Goal: Information Seeking & Learning: Learn about a topic

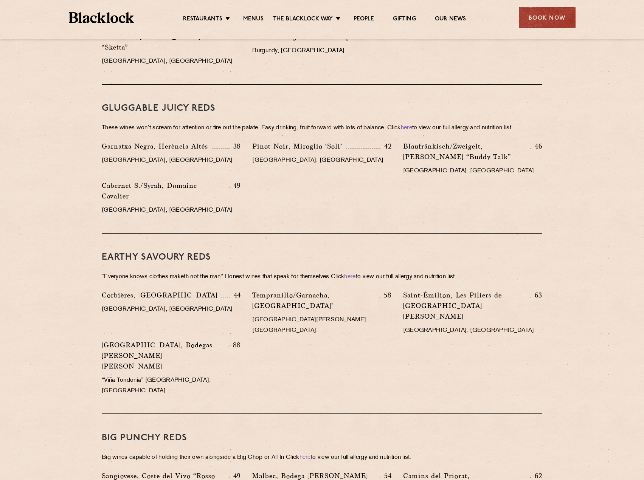
scroll to position [764, 0]
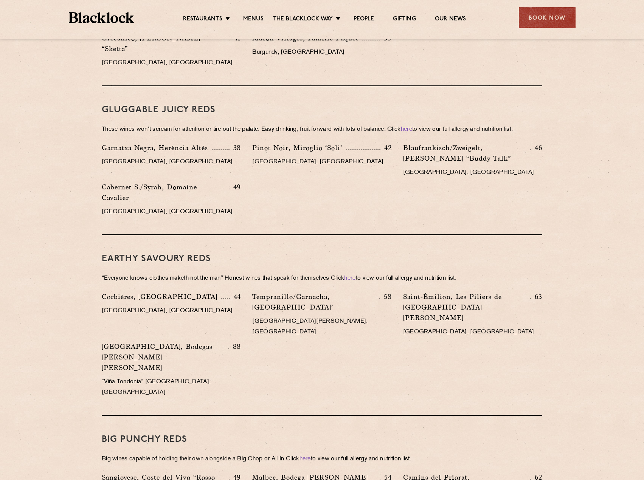
drag, startPoint x: 97, startPoint y: 8, endPoint x: 82, endPoint y: 15, distance: 17.3
click at [82, 15] on img at bounding box center [101, 17] width 65 height 11
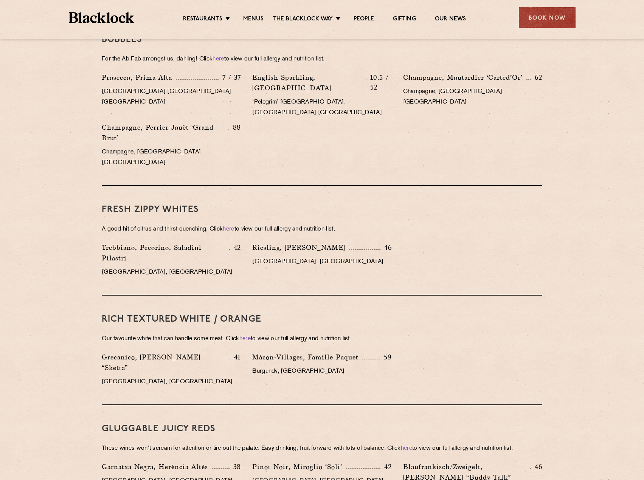
scroll to position [500, 0]
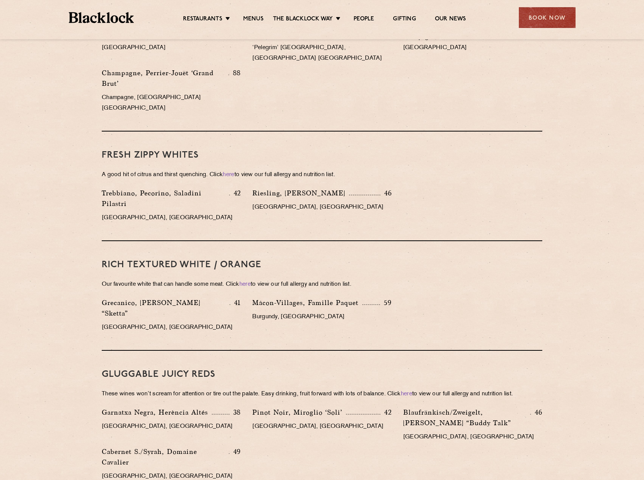
click at [190, 197] on div "FRESH ZIPPY WHITES A good hit of citrus and thirst quenching. Click here to vie…" at bounding box center [322, 187] width 440 height 110
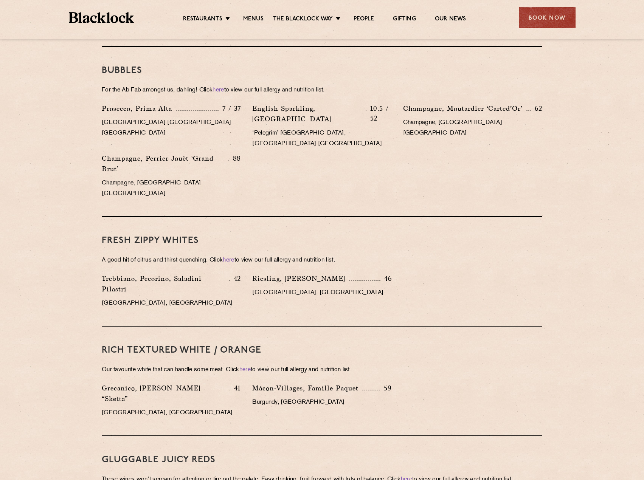
scroll to position [424, 0]
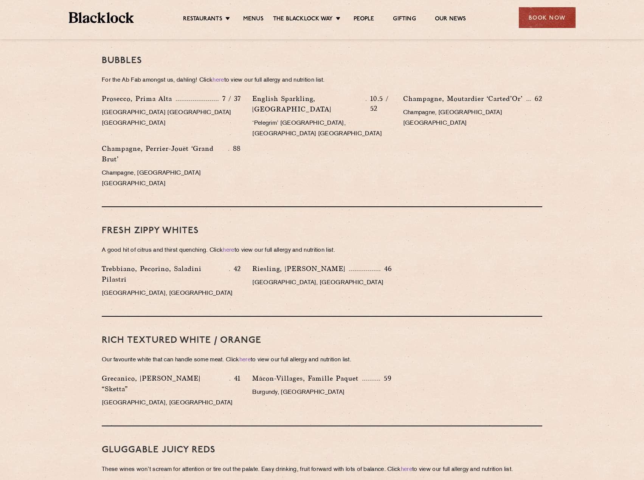
click at [258, 392] on div "RICH TEXTURED WHITE / ORANGE Our favourite white that can handle some meat. Cli…" at bounding box center [322, 372] width 440 height 110
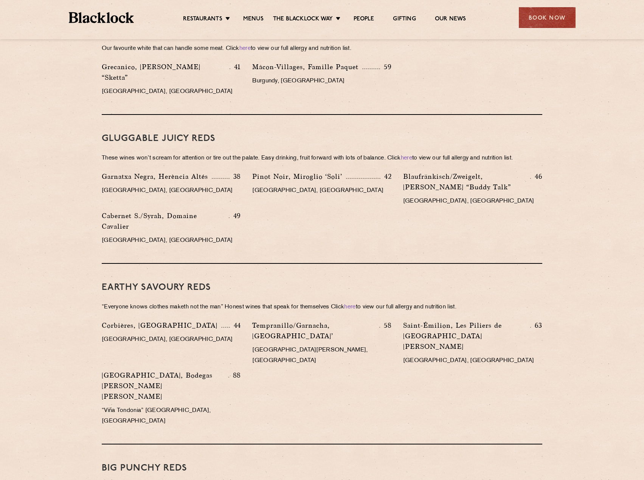
scroll to position [698, 0]
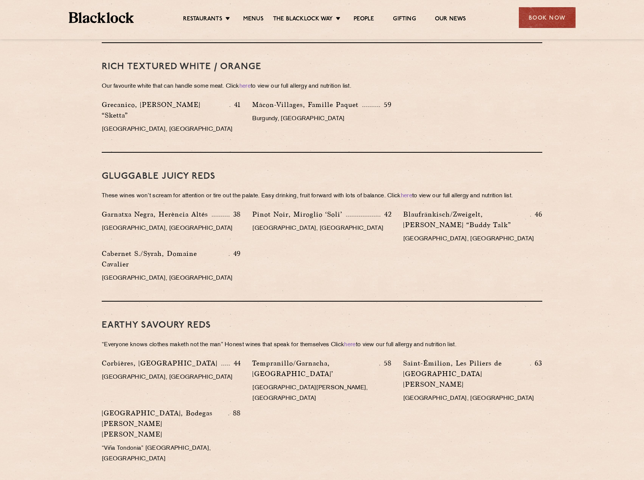
click at [304, 265] on div "GLUGGABLE JUICY REDS These wines won’t scream for attention or tire out the pal…" at bounding box center [322, 227] width 440 height 149
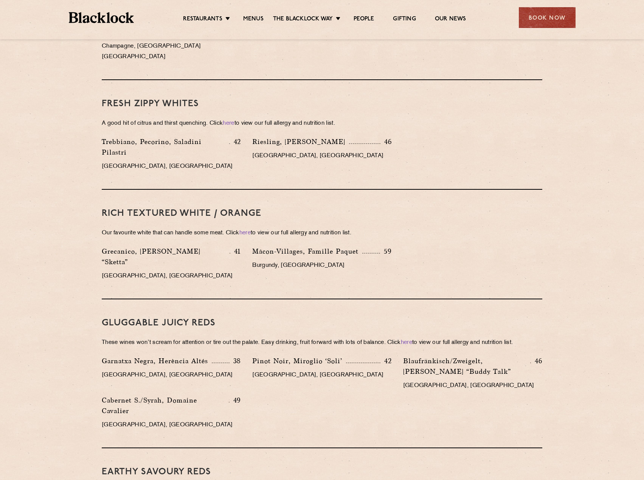
scroll to position [546, 0]
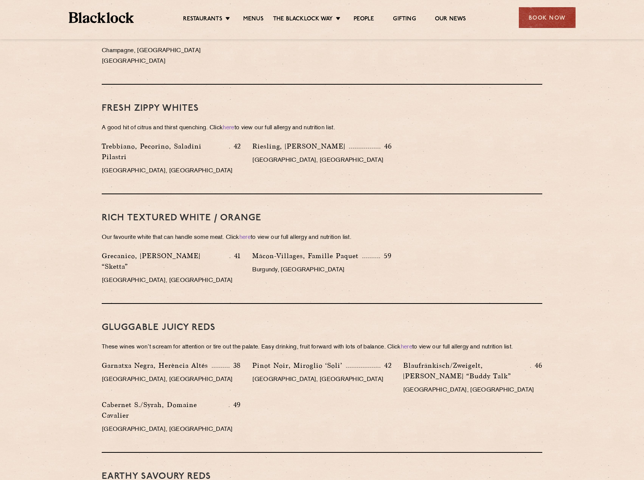
click at [249, 261] on div "RICH TEXTURED WHITE / ORANGE Our favourite white that can handle some meat. Cli…" at bounding box center [322, 249] width 440 height 110
click at [242, 304] on div "GLUGGABLE JUICY REDS These wines won’t scream for attention or tire out the pal…" at bounding box center [322, 378] width 440 height 149
click at [373, 375] on p "[GEOGRAPHIC_DATA], [GEOGRAPHIC_DATA]" at bounding box center [321, 380] width 139 height 11
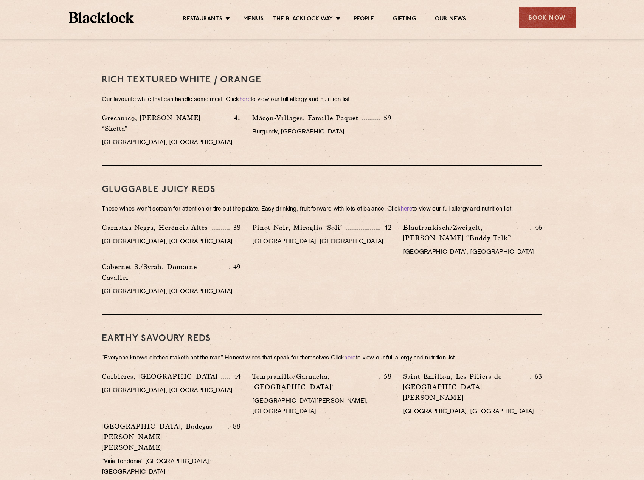
scroll to position [698, 0]
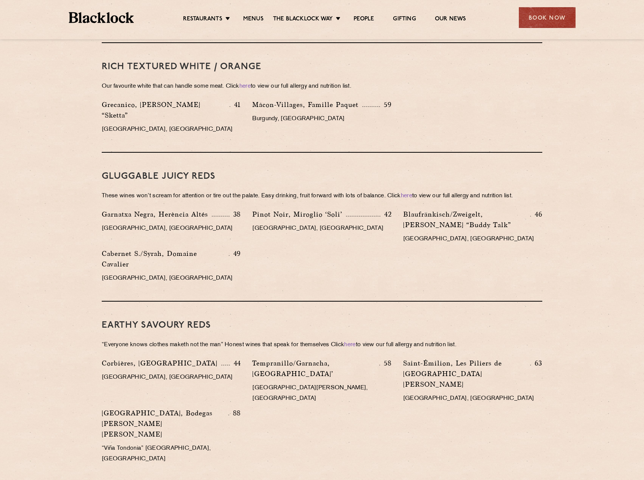
click at [357, 378] on div "Corbières, [GEOGRAPHIC_DATA] 44 [GEOGRAPHIC_DATA], [GEOGRAPHIC_DATA] Tempranill…" at bounding box center [322, 413] width 452 height 110
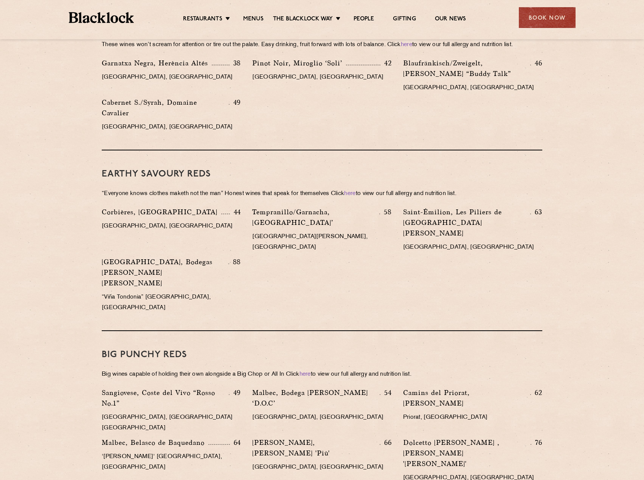
scroll to position [887, 0]
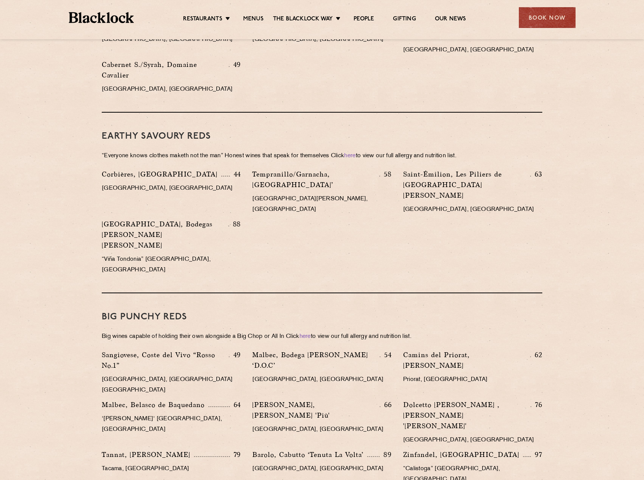
drag, startPoint x: 195, startPoint y: 276, endPoint x: 195, endPoint y: 280, distance: 4.2
click at [195, 331] on p "Big wines capable of holding their own alongside a Big Chop or All In Click her…" at bounding box center [322, 336] width 440 height 11
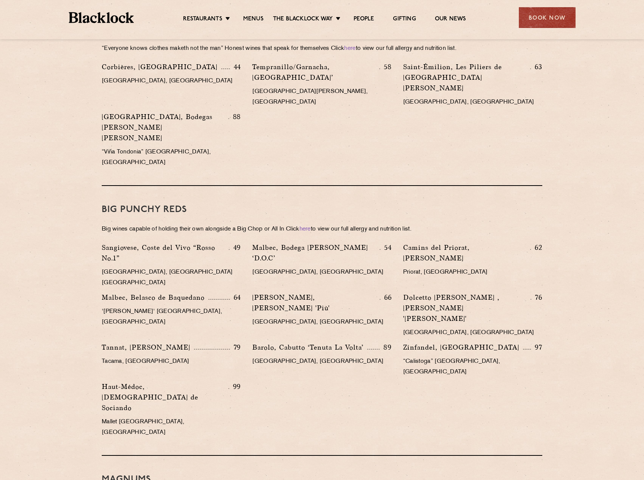
scroll to position [1076, 0]
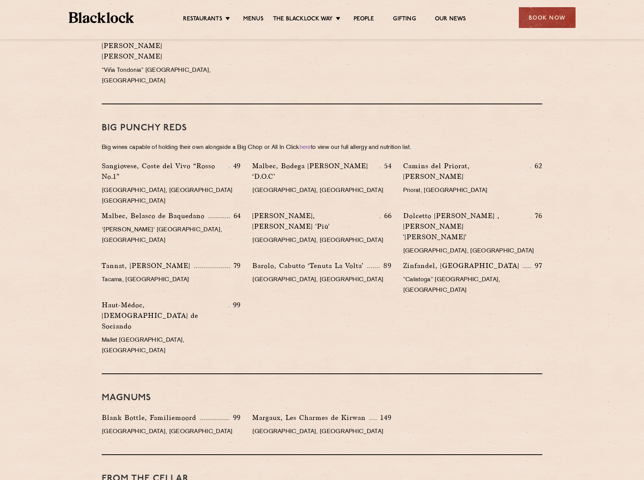
click at [375, 474] on h3 "From the Cellar" at bounding box center [322, 479] width 440 height 10
click at [337, 206] on div "Sangiovese, Coste del Vivo “Rosso No.1” 49 [GEOGRAPHIC_DATA], [GEOGRAPHIC_DATA]…" at bounding box center [322, 261] width 452 height 200
click at [297, 374] on div "Magnums Blank Bottle, Familiemoord 99 [GEOGRAPHIC_DATA], [GEOGRAPHIC_DATA] Marg…" at bounding box center [322, 414] width 440 height 81
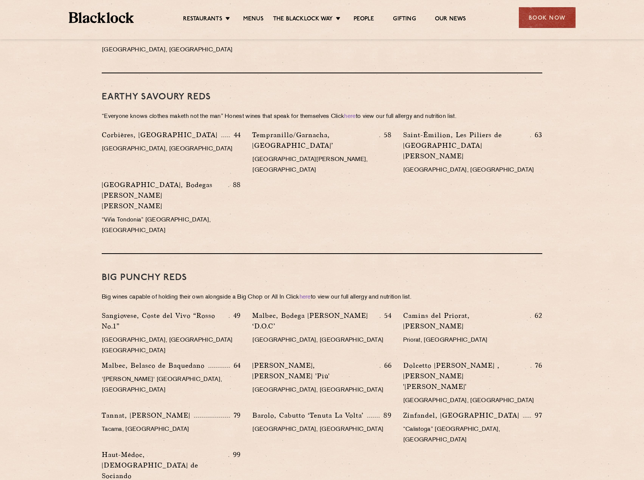
scroll to position [924, 0]
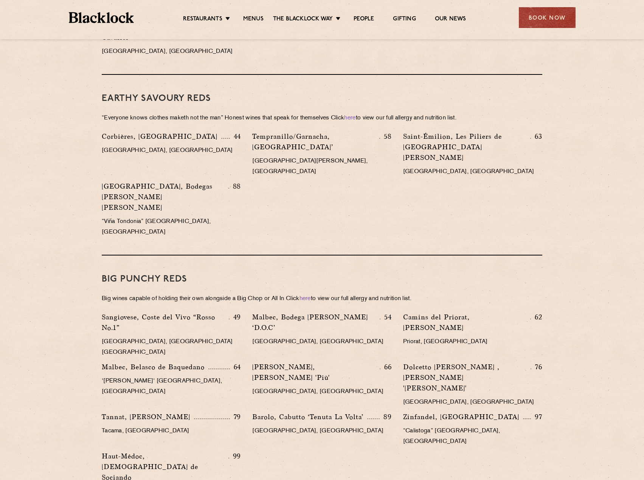
click at [273, 255] on div "BIG PUNCHY REDS Big wines capable of holding their own alongside a Big Chop or …" at bounding box center [322, 390] width 440 height 270
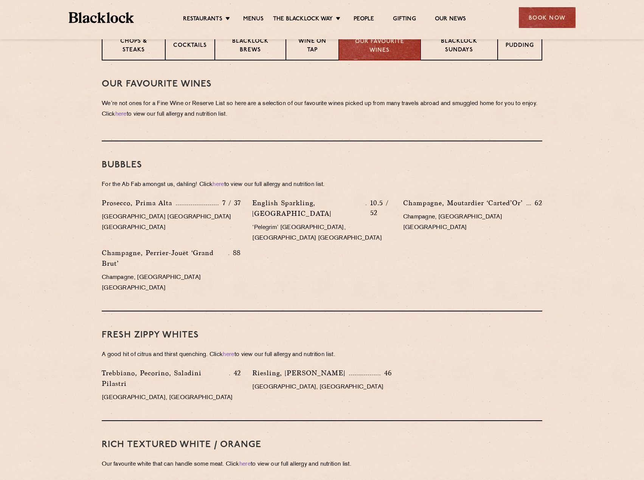
scroll to position [282, 0]
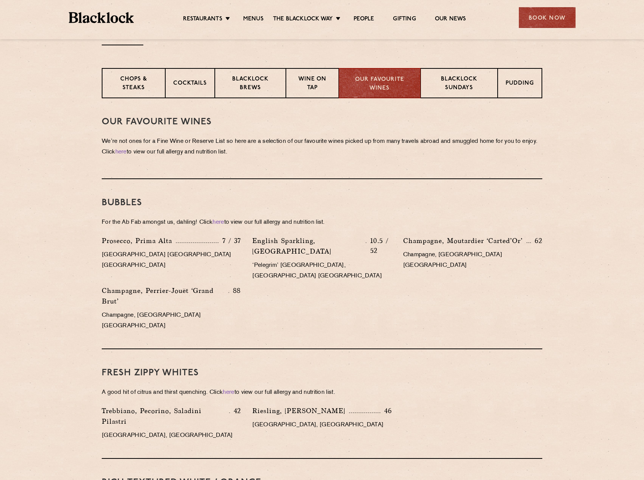
click at [323, 290] on div "Prosecco, Prima Alta 7 / 37 [GEOGRAPHIC_DATA] [GEOGRAPHIC_DATA] [GEOGRAPHIC_DAT…" at bounding box center [322, 285] width 452 height 100
drag, startPoint x: 350, startPoint y: 297, endPoint x: 360, endPoint y: 295, distance: 10.7
click at [350, 297] on div "Prosecco, Prima Alta 7 / 37 [GEOGRAPHIC_DATA] [GEOGRAPHIC_DATA] [GEOGRAPHIC_DAT…" at bounding box center [322, 285] width 452 height 100
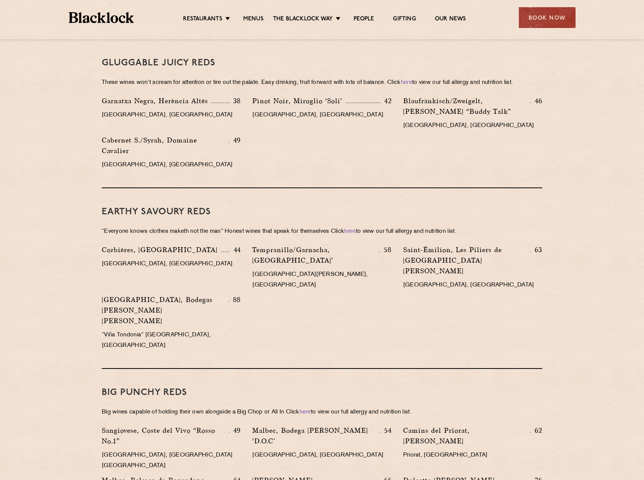
scroll to position [773, 0]
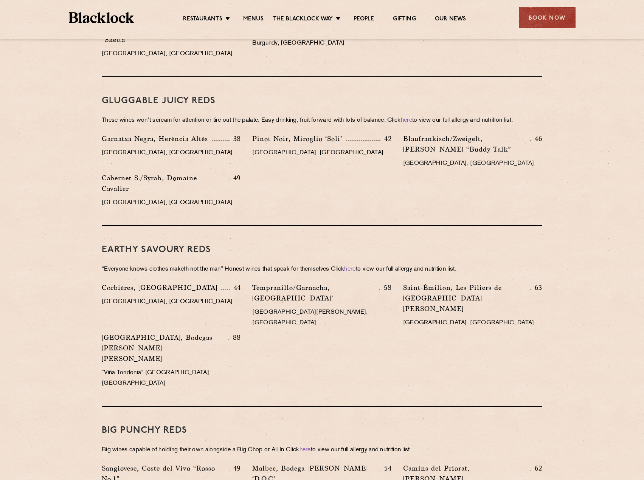
click at [247, 283] on div "Tempranillo/Garnacha, [GEOGRAPHIC_DATA]’ 58 [GEOGRAPHIC_DATA][PERSON_NAME], [GE…" at bounding box center [321, 307] width 150 height 50
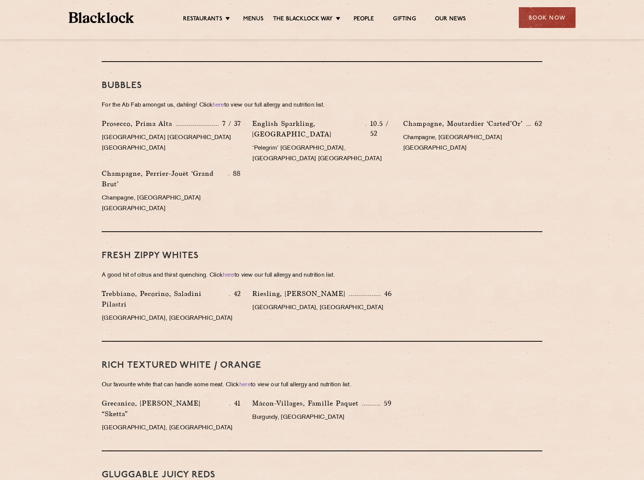
scroll to position [395, 0]
